Goal: Obtain resource: Obtain resource

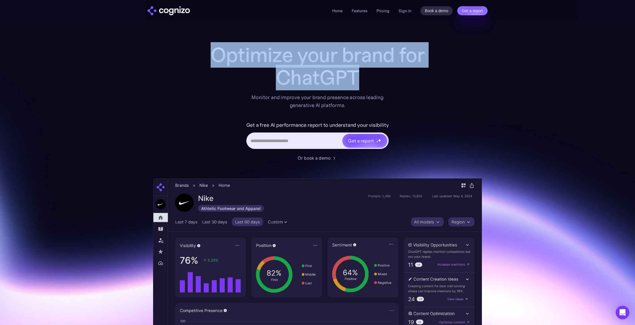
drag, startPoint x: 317, startPoint y: 61, endPoint x: 438, endPoint y: 104, distance: 128.4
click at [438, 104] on div "Optimize your brand for ChatGPT Monitor and improve your brand presence across …" at bounding box center [317, 230] width 329 height 372
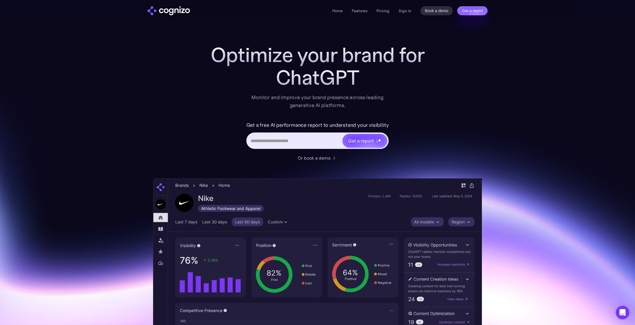
drag, startPoint x: 438, startPoint y: 104, endPoint x: 433, endPoint y: 106, distance: 4.8
click at [437, 104] on div "Optimize your brand for ChatGPT Monitor and improve your brand presence across …" at bounding box center [317, 230] width 329 height 372
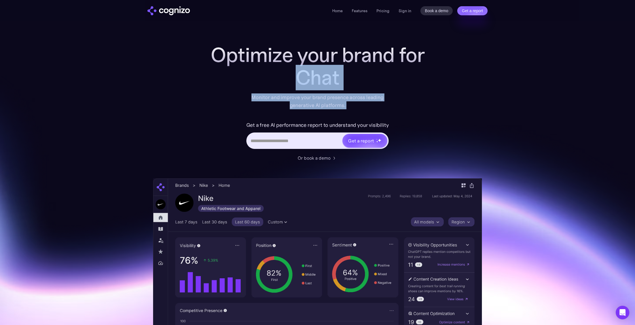
drag, startPoint x: 396, startPoint y: 109, endPoint x: 267, endPoint y: 74, distance: 133.1
click at [267, 74] on div "Optimize your brand for Chat Monitor and improve your brand presence across lea…" at bounding box center [317, 230] width 329 height 372
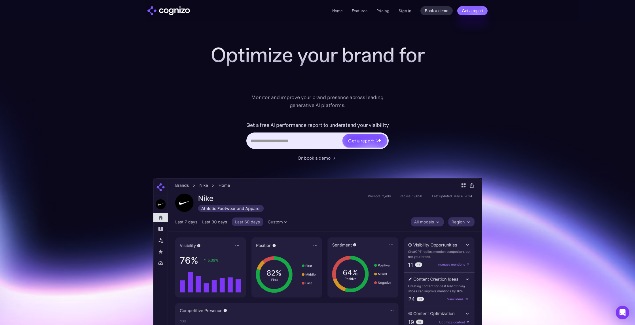
drag, startPoint x: 267, startPoint y: 74, endPoint x: 307, endPoint y: 124, distance: 63.4
click at [267, 74] on div at bounding box center [317, 77] width 227 height 23
click at [286, 140] on input "Hero URL Input Form" at bounding box center [294, 141] width 95 height 11
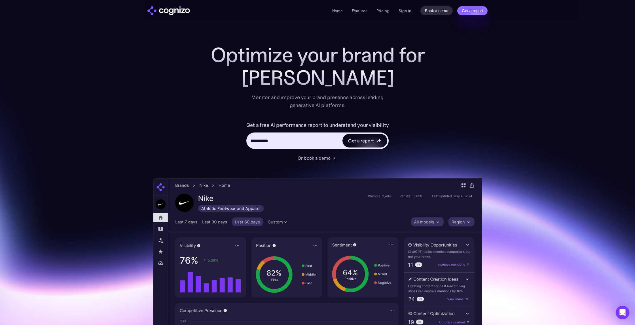
type input "**********"
click at [362, 139] on div "Get a report" at bounding box center [361, 140] width 26 height 7
type input "**********"
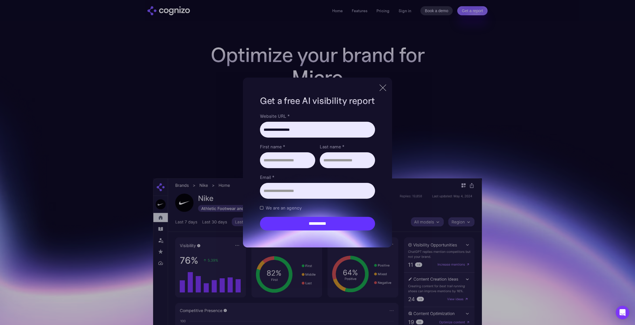
click at [327, 107] on div "**********" at bounding box center [317, 163] width 115 height 136
drag, startPoint x: 311, startPoint y: 101, endPoint x: 325, endPoint y: 100, distance: 13.9
click at [325, 100] on h1 "Get a free AI visibility report" at bounding box center [317, 101] width 115 height 12
drag, startPoint x: 290, startPoint y: 159, endPoint x: 320, endPoint y: 162, distance: 30.2
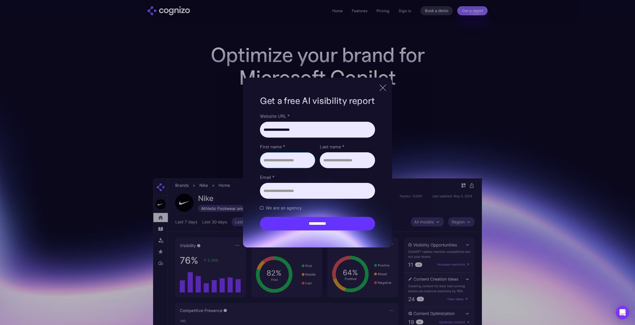
click at [290, 159] on input "First name *" at bounding box center [287, 161] width 55 height 16
click at [333, 160] on input "Last name *" at bounding box center [347, 161] width 55 height 16
click at [328, 185] on input "Email *" at bounding box center [317, 191] width 115 height 16
drag, startPoint x: 287, startPoint y: 158, endPoint x: 287, endPoint y: 166, distance: 8.2
click at [287, 158] on input "First name *" at bounding box center [287, 161] width 55 height 16
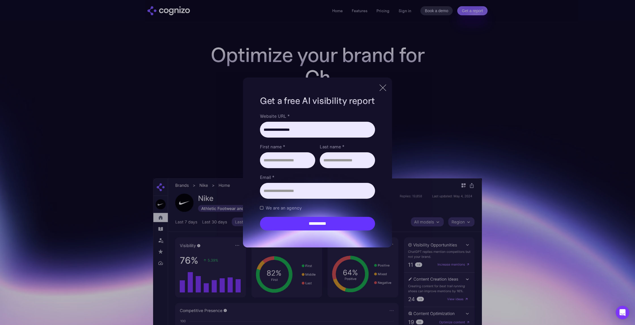
click at [383, 87] on div at bounding box center [383, 87] width 7 height 7
